Goal: Task Accomplishment & Management: Manage account settings

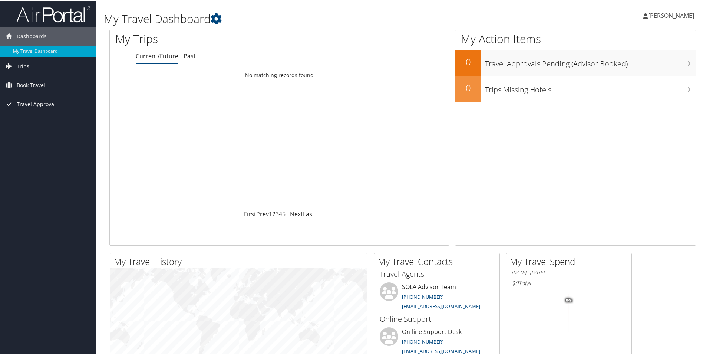
click at [9, 103] on icon at bounding box center [9, 103] width 11 height 11
click at [29, 152] on link "Approvals (Beta)" at bounding box center [48, 151] width 96 height 11
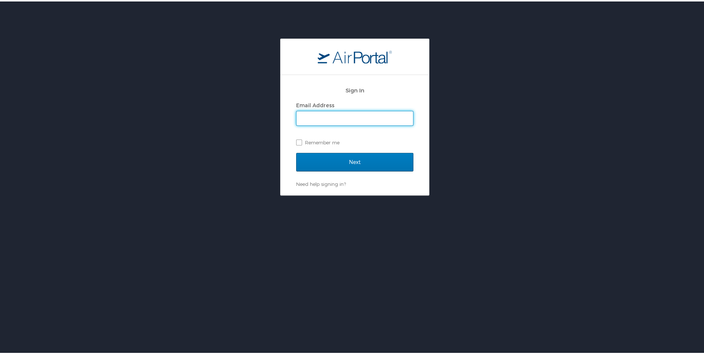
click at [322, 117] on input "Email Address" at bounding box center [354, 117] width 116 height 14
type input "etoca@suno.edu"
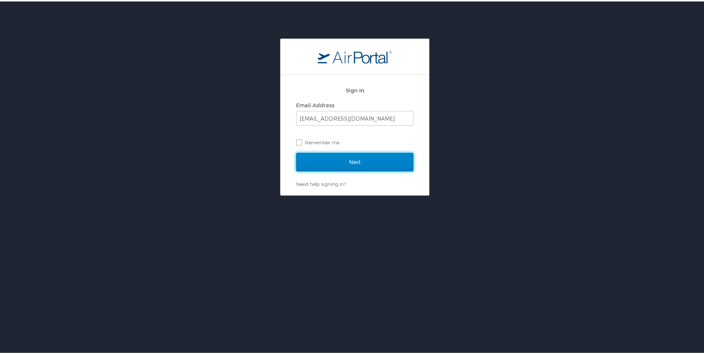
click at [342, 159] on input "Next" at bounding box center [354, 160] width 117 height 19
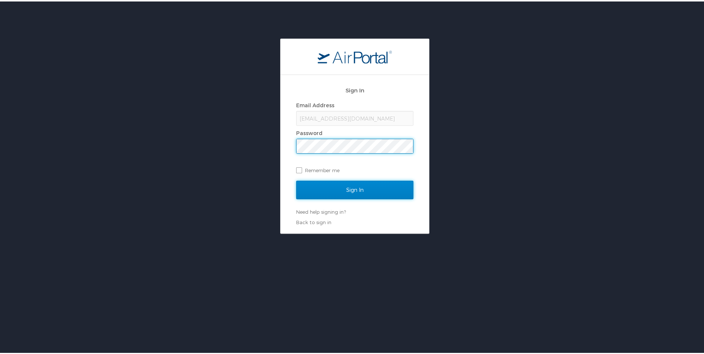
click at [327, 192] on input "Sign In" at bounding box center [354, 188] width 117 height 19
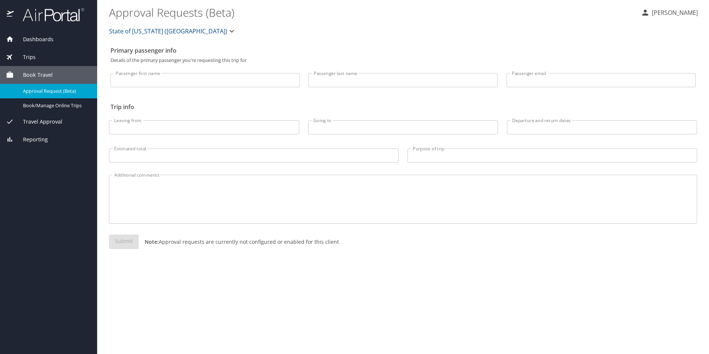
click at [33, 123] on span "Travel Approval" at bounding box center [38, 122] width 49 height 8
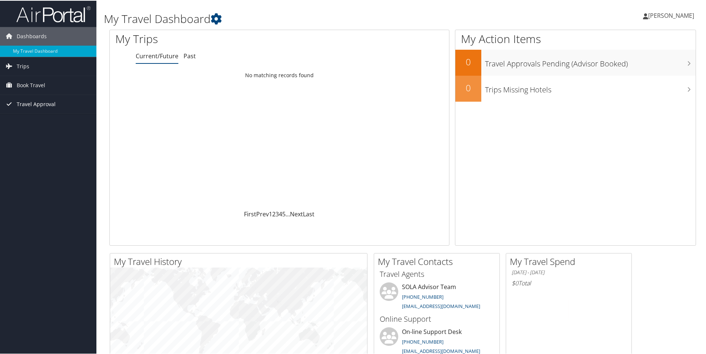
click at [13, 105] on icon at bounding box center [9, 103] width 11 height 11
click at [21, 152] on link "Approvals (Beta)" at bounding box center [48, 151] width 96 height 11
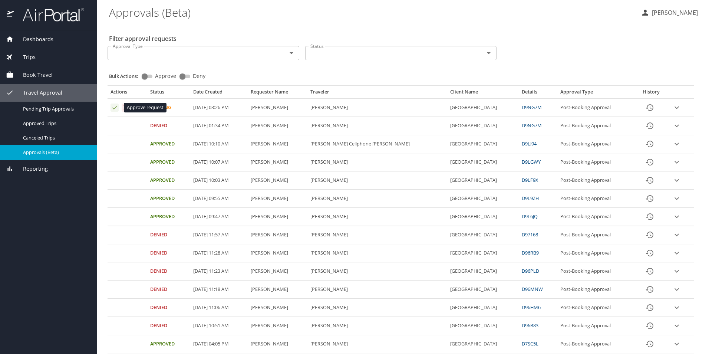
click at [113, 108] on icon "Approval table" at bounding box center [114, 107] width 7 height 7
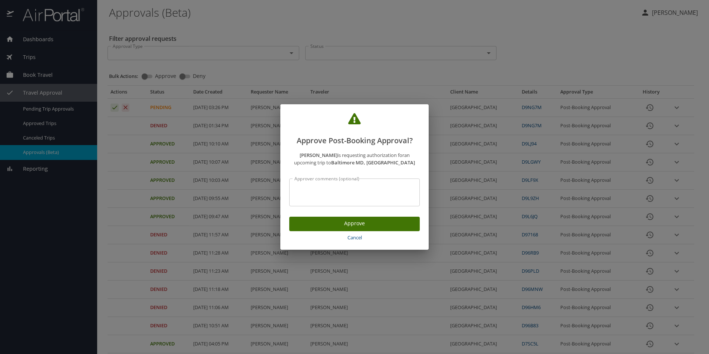
click at [313, 191] on textarea "Approver comments (optional)" at bounding box center [354, 192] width 120 height 14
type textarea "Name correction"
click at [342, 222] on span "Approve" at bounding box center [354, 223] width 119 height 9
